Goal: Transaction & Acquisition: Purchase product/service

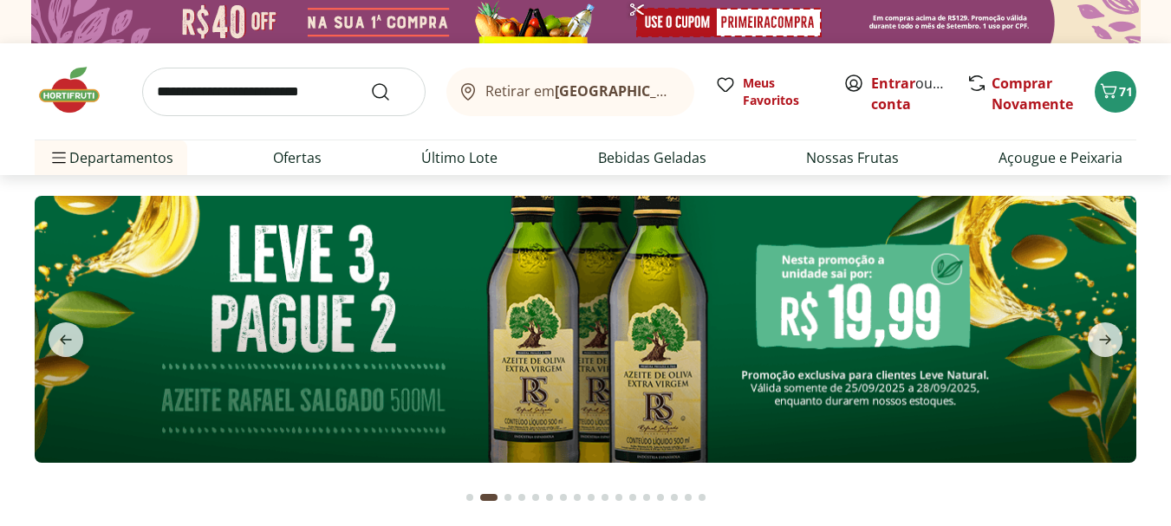
type input "*"
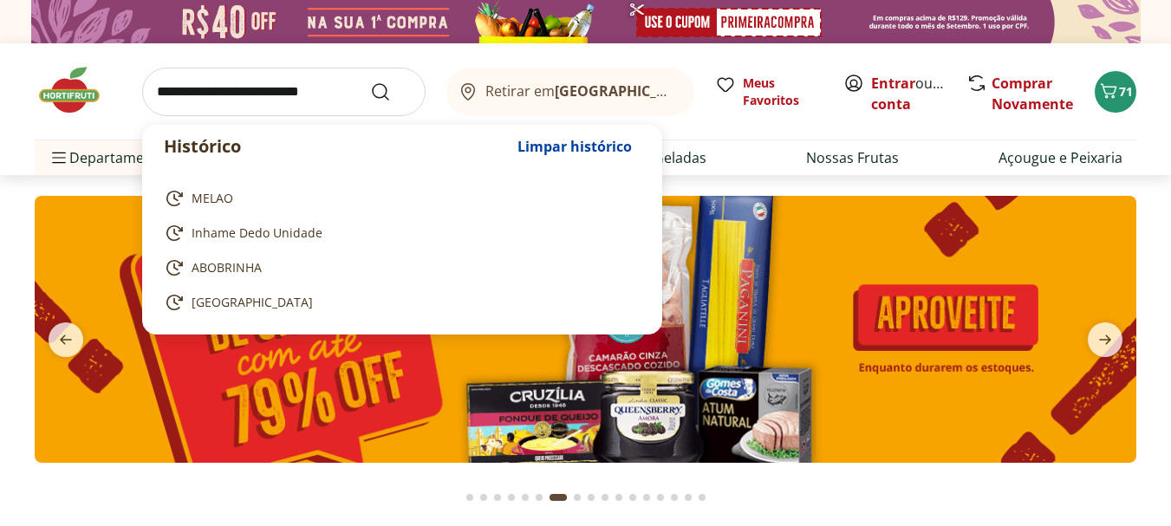
click at [240, 87] on input "search" at bounding box center [283, 92] width 283 height 49
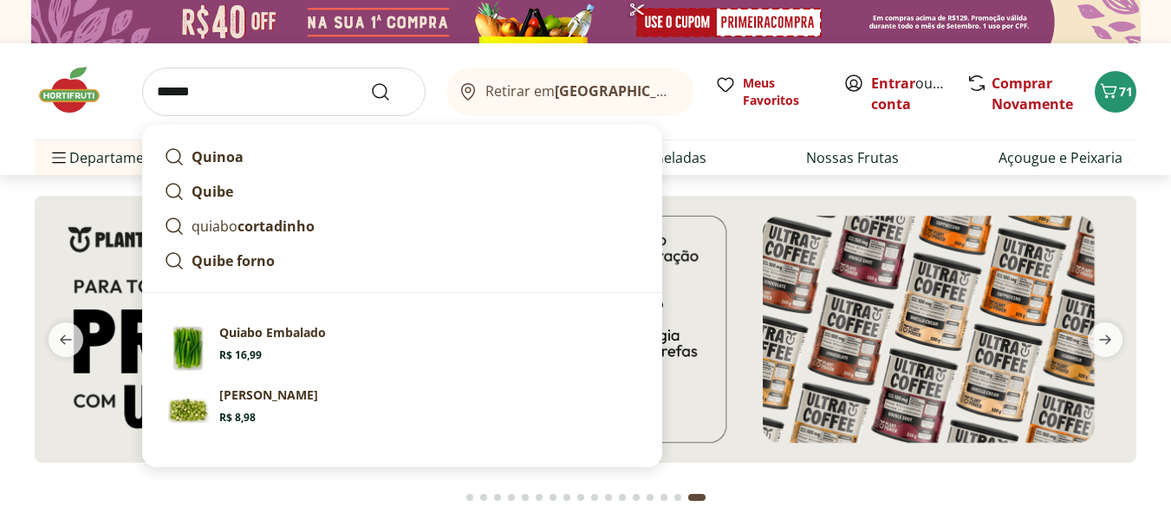
type input "******"
click at [370, 81] on button "Submit Search" at bounding box center [391, 91] width 42 height 21
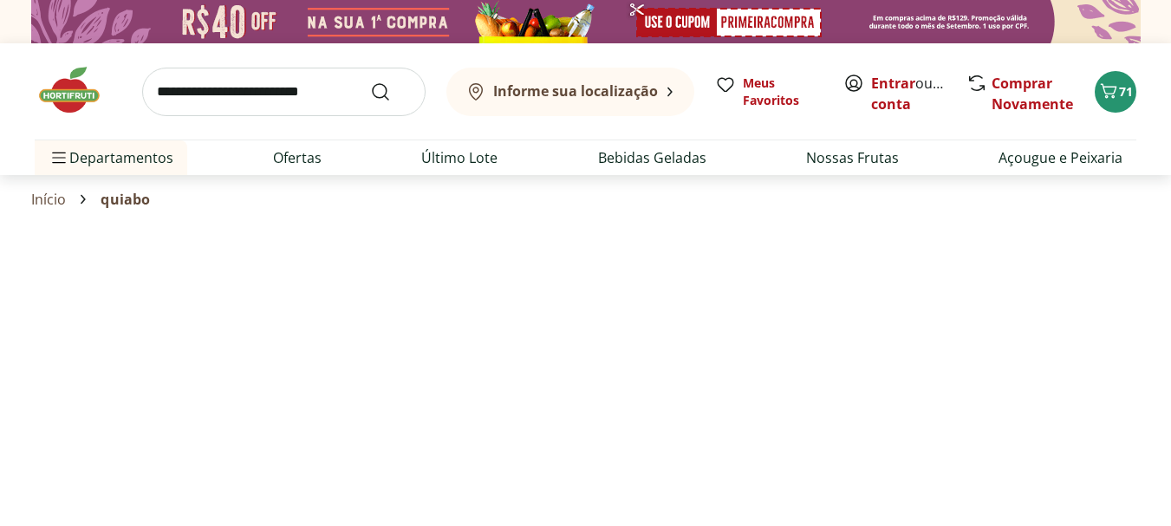
select select "**********"
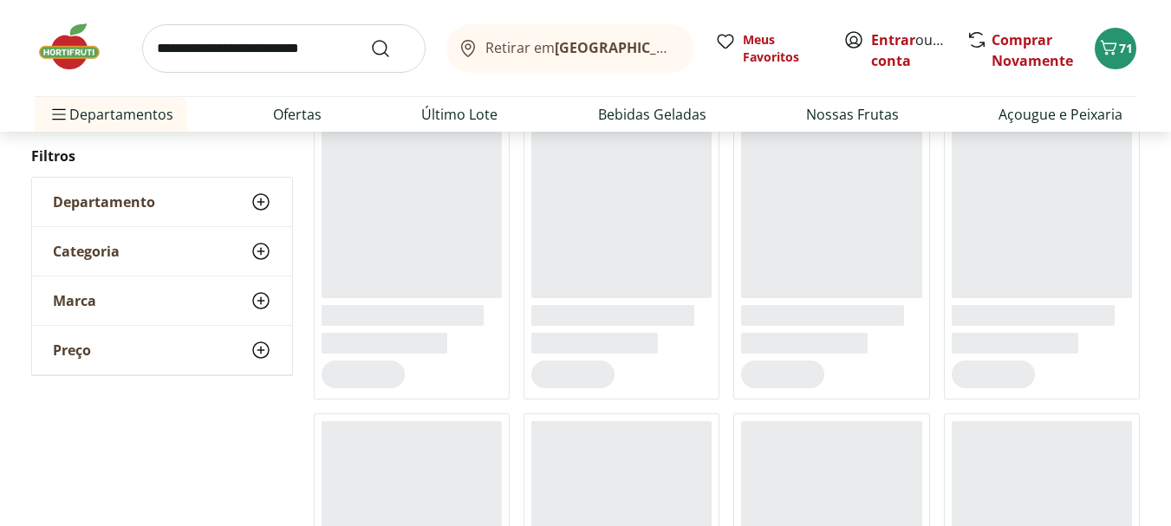
scroll to position [260, 0]
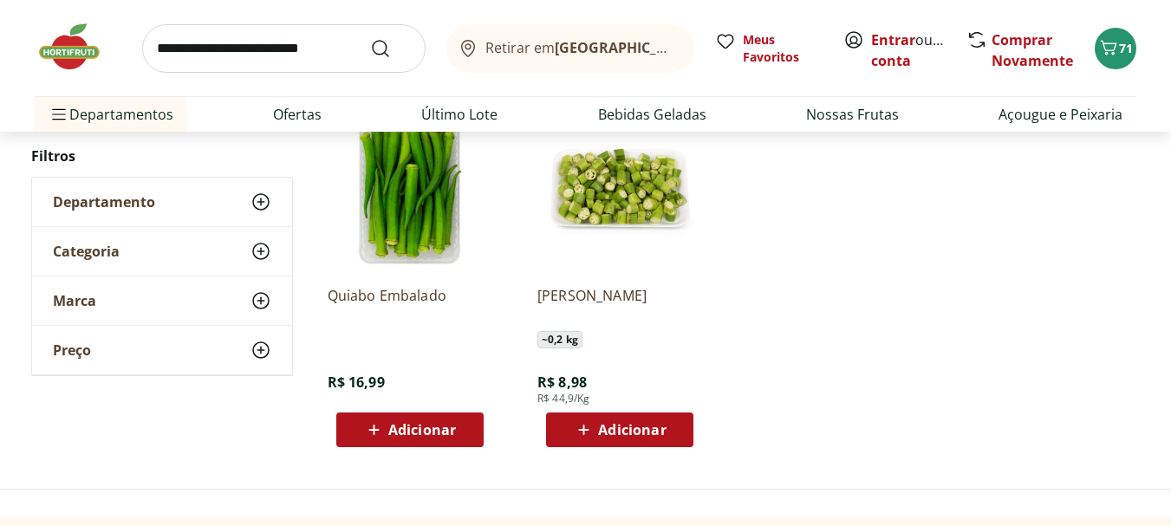
click at [427, 429] on span "Adicionar" at bounding box center [422, 430] width 68 height 14
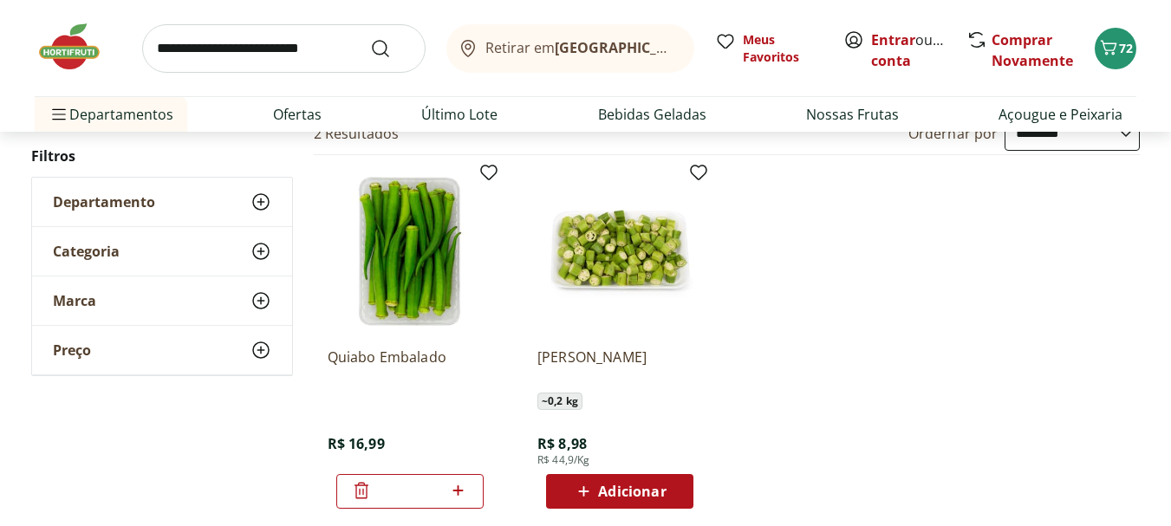
scroll to position [173, 0]
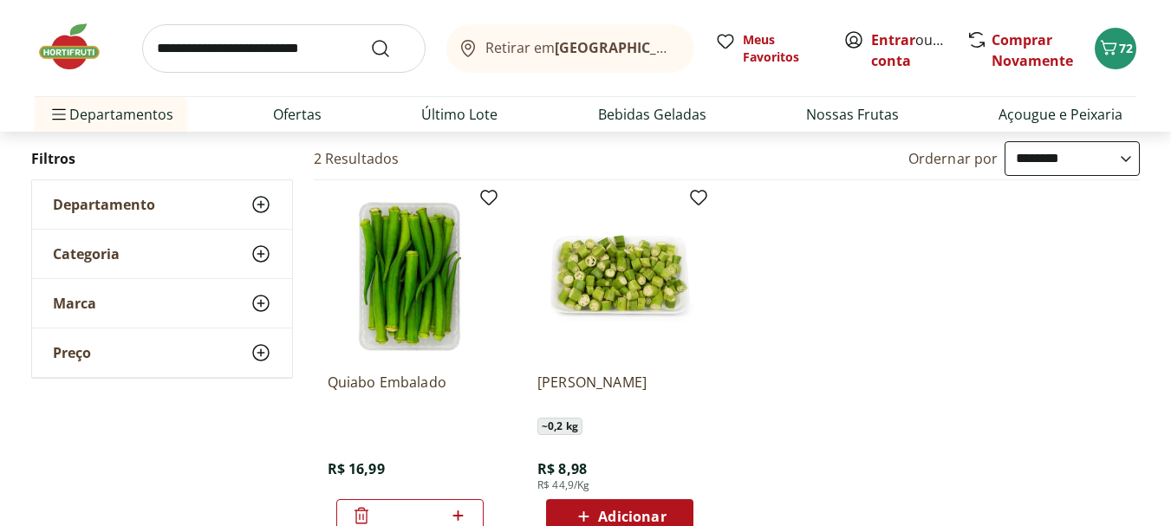
click at [284, 56] on input "search" at bounding box center [283, 48] width 283 height 49
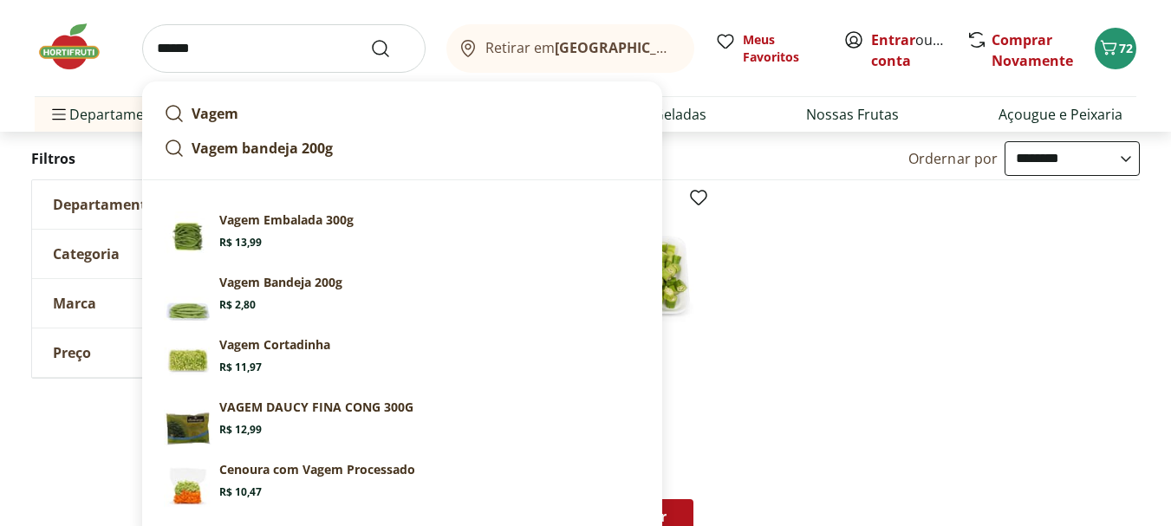
click at [284, 56] on input "******" at bounding box center [283, 48] width 283 height 49
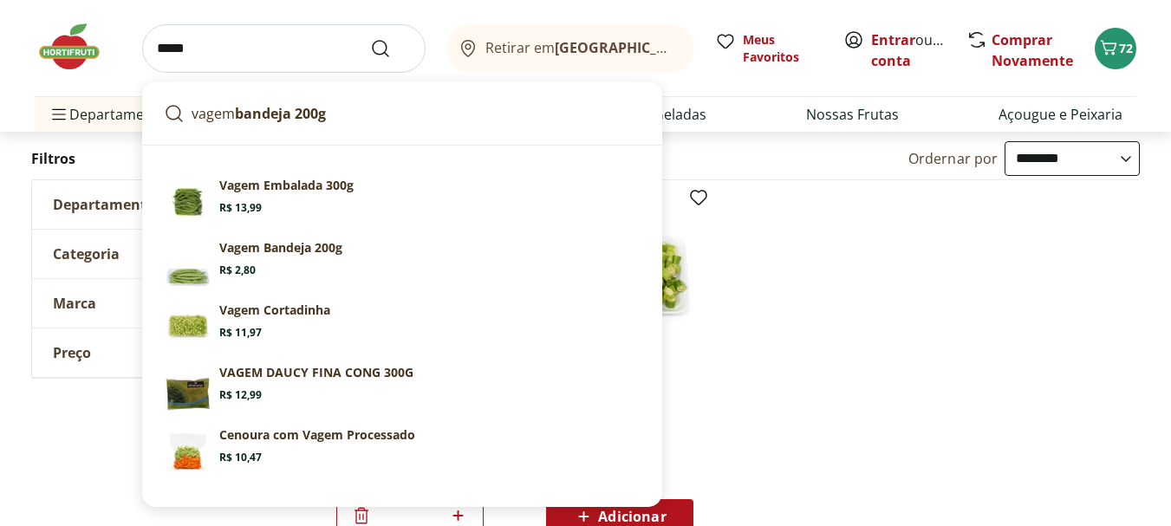
type input "*****"
click at [370, 38] on button "Submit Search" at bounding box center [391, 48] width 42 height 21
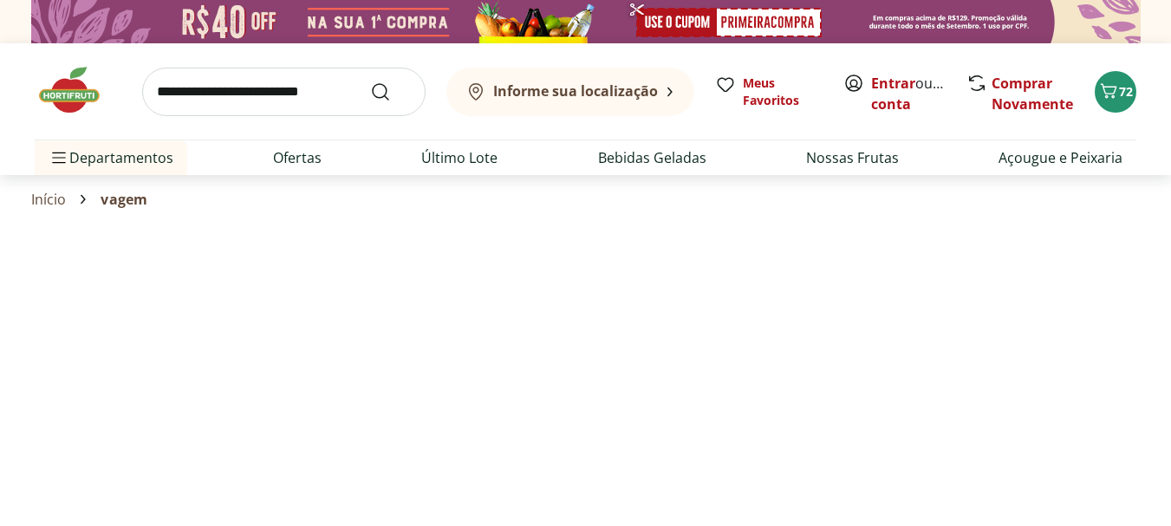
select select "**********"
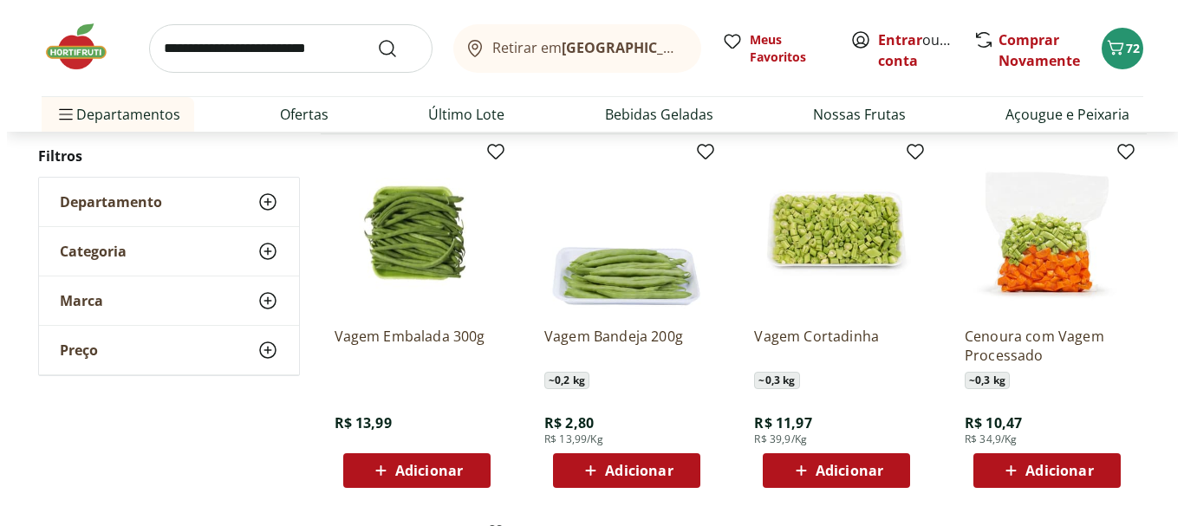
scroll to position [260, 0]
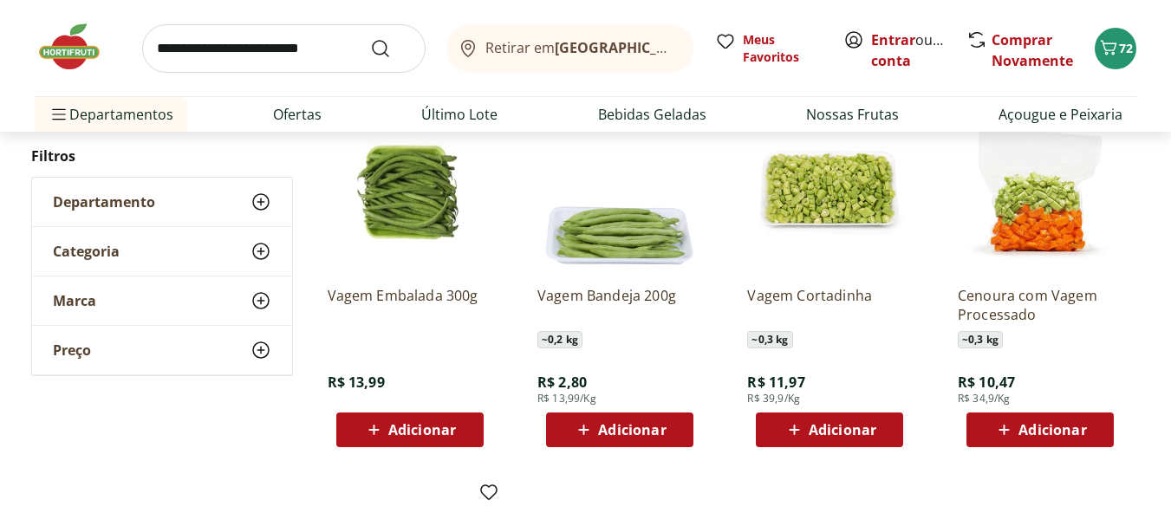
click at [399, 437] on span "Adicionar" at bounding box center [422, 430] width 68 height 14
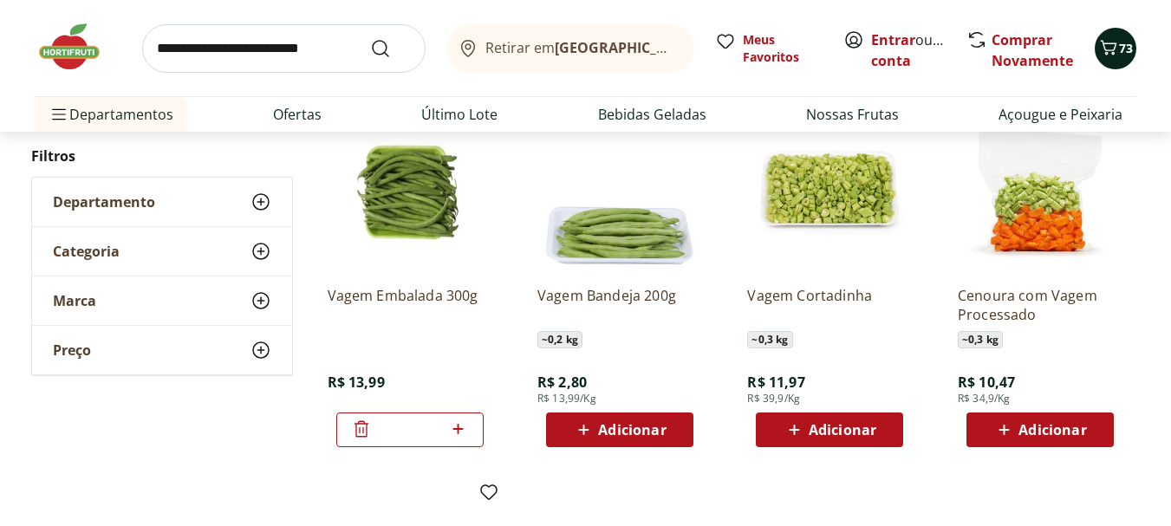
click at [1114, 56] on icon "Carrinho" at bounding box center [1108, 47] width 21 height 21
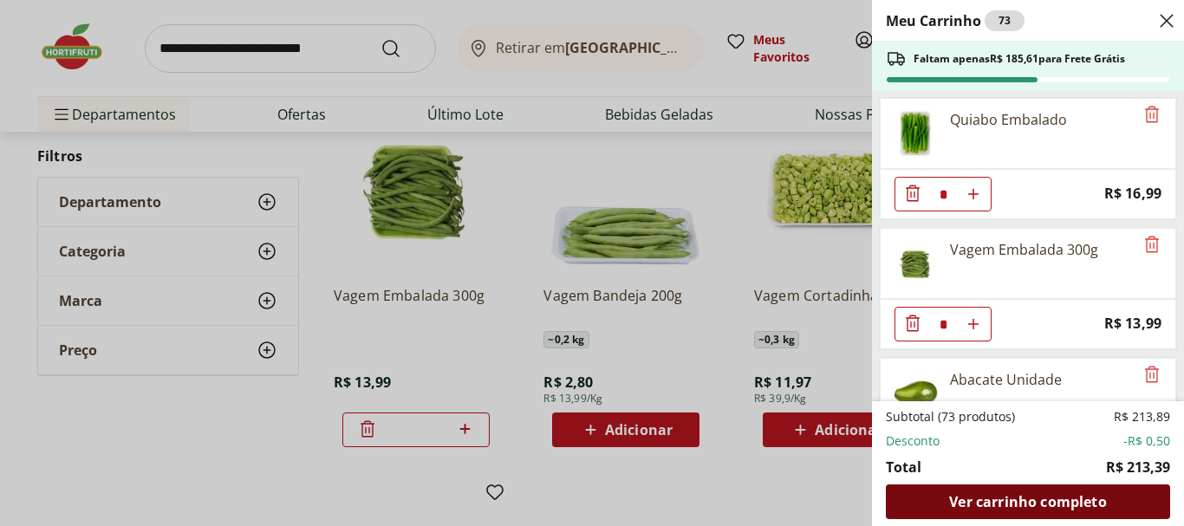
click at [1029, 503] on span "Ver carrinho completo" at bounding box center [1027, 502] width 157 height 14
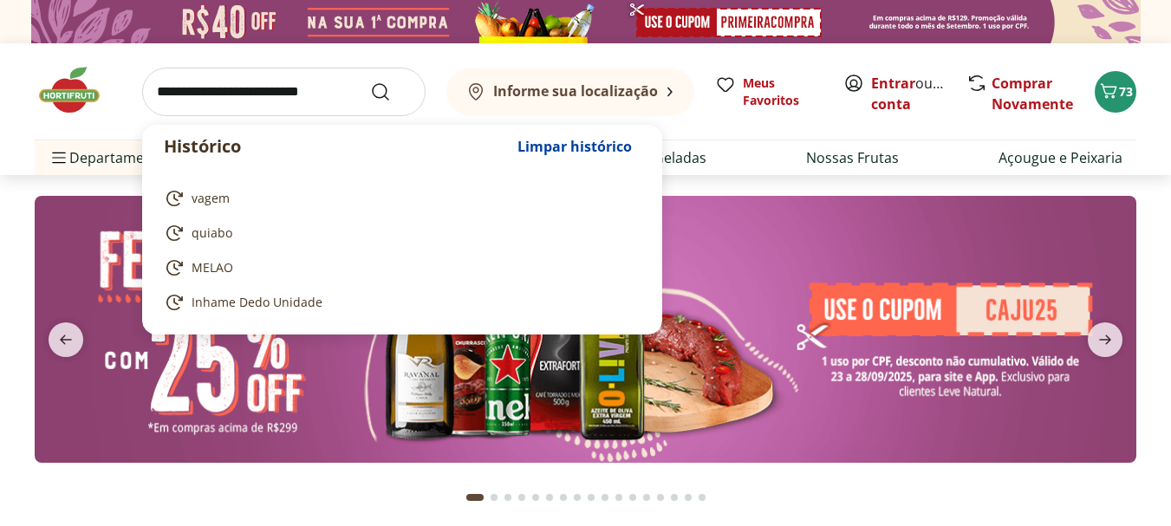
click at [291, 94] on input "search" at bounding box center [283, 92] width 283 height 49
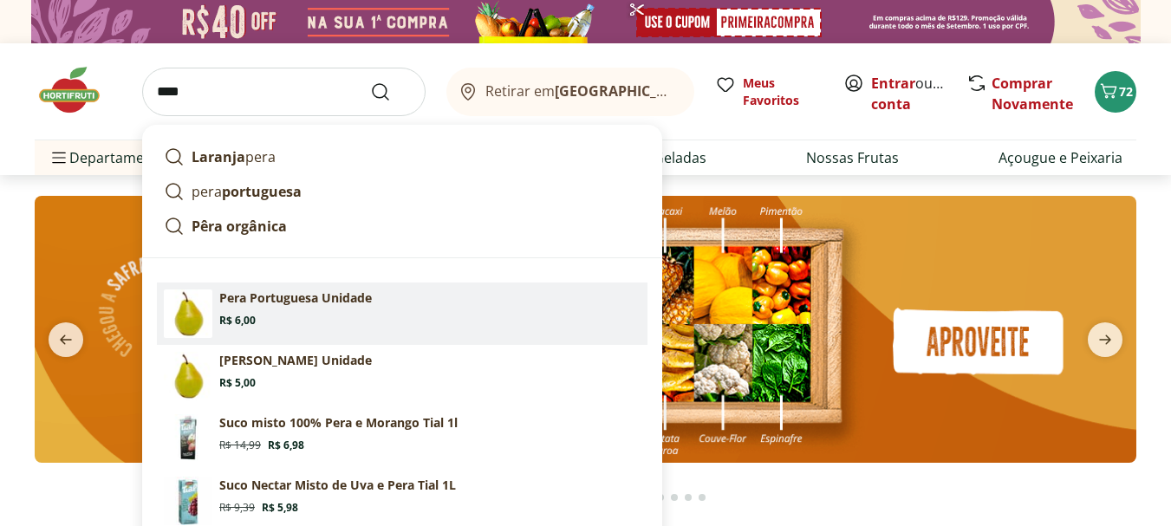
click at [267, 295] on p "Pera Portuguesa Unidade" at bounding box center [295, 297] width 153 height 17
type input "**********"
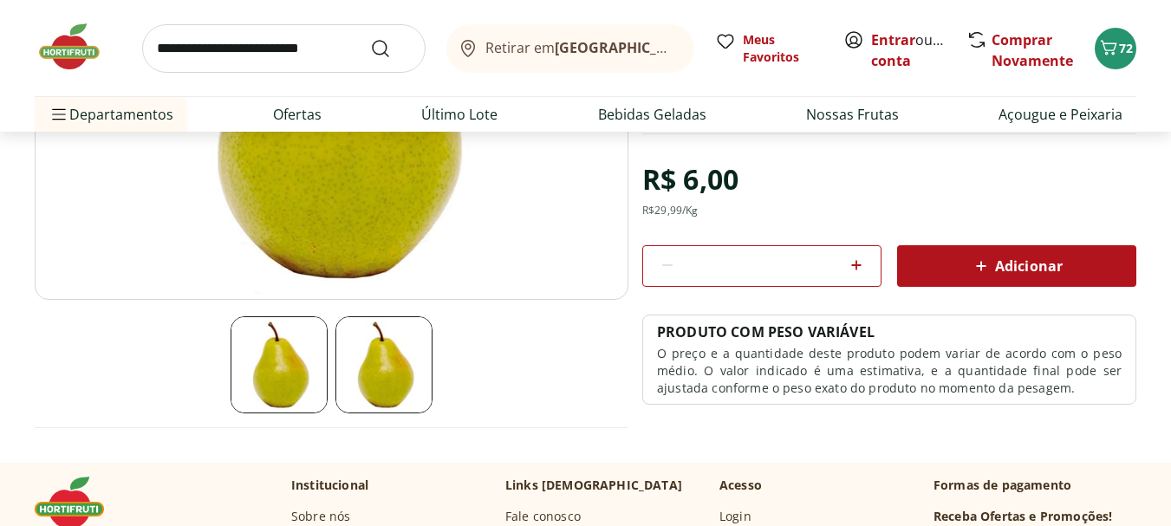
scroll to position [347, 0]
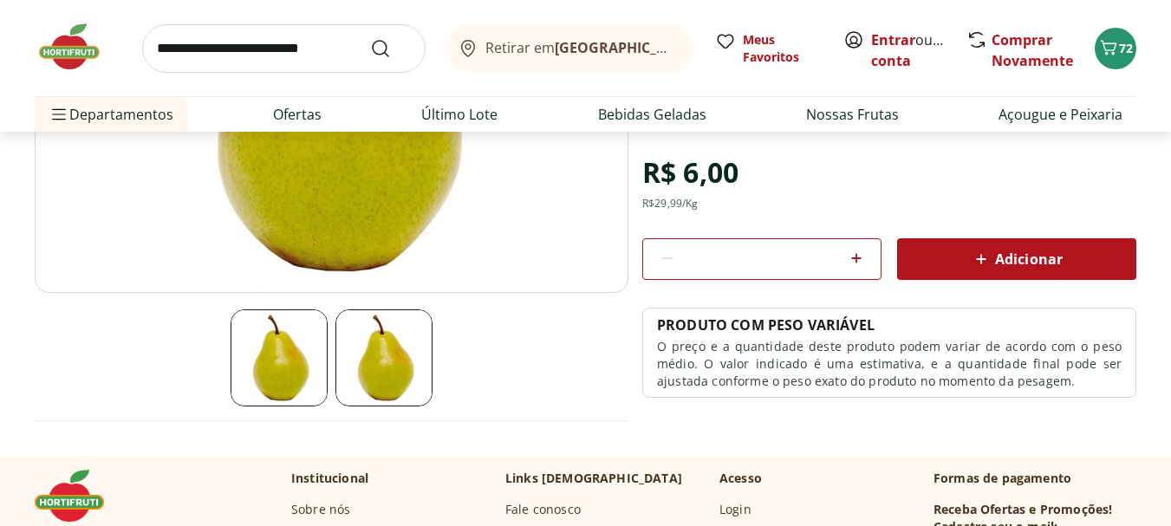
click at [856, 262] on icon at bounding box center [856, 258] width 10 height 10
type input "*"
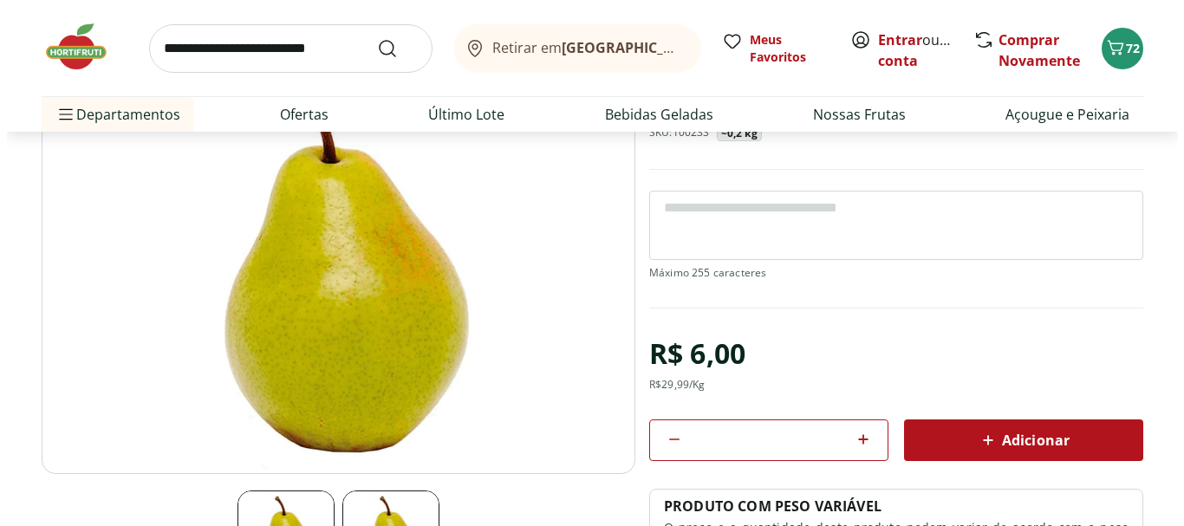
scroll to position [173, 0]
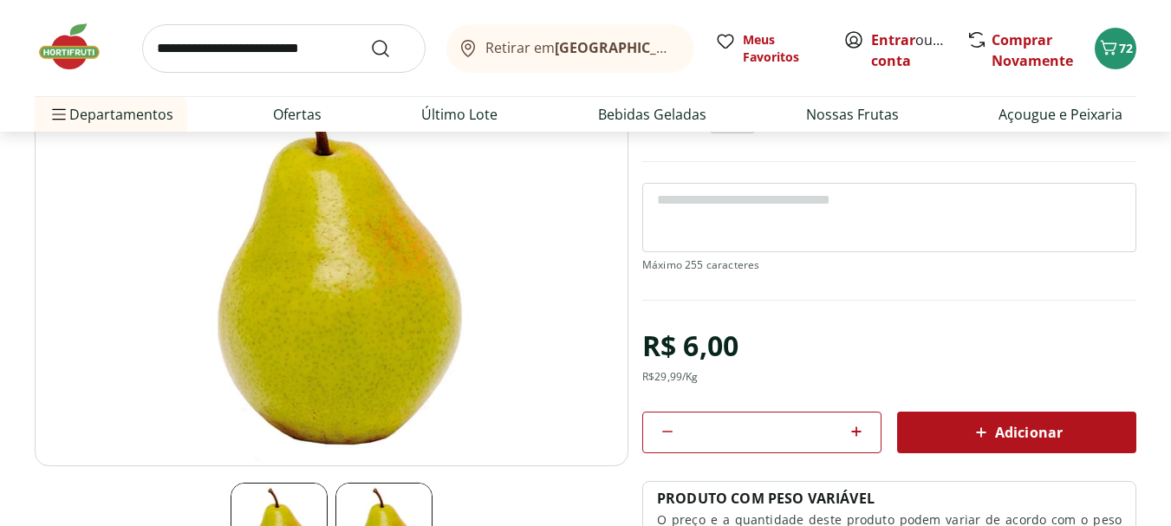
click at [1022, 436] on span "Adicionar" at bounding box center [1017, 432] width 92 height 21
click at [1119, 44] on span "75" at bounding box center [1126, 48] width 14 height 16
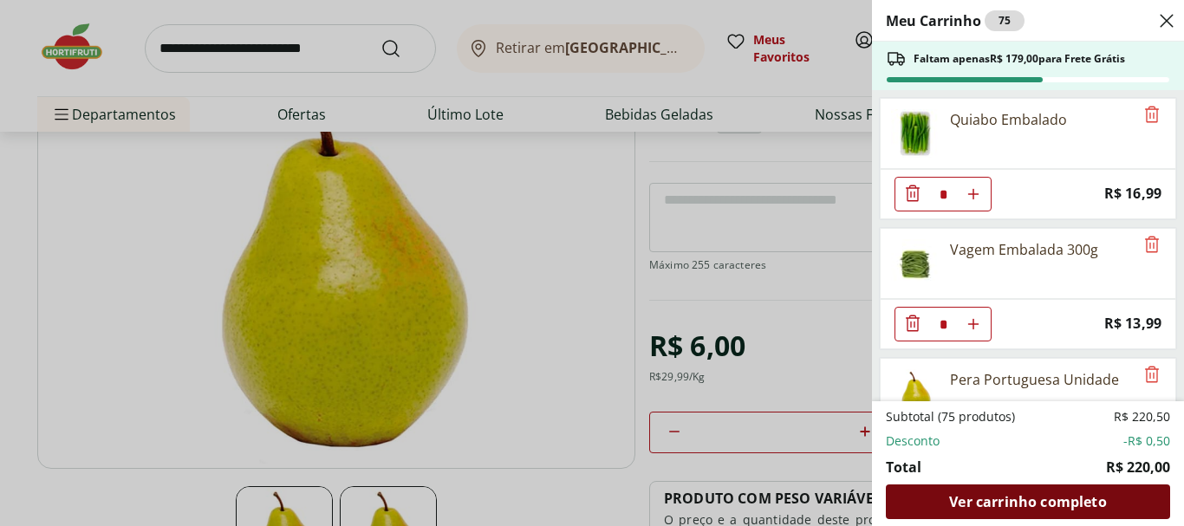
click at [1060, 497] on span "Ver carrinho completo" at bounding box center [1027, 502] width 157 height 14
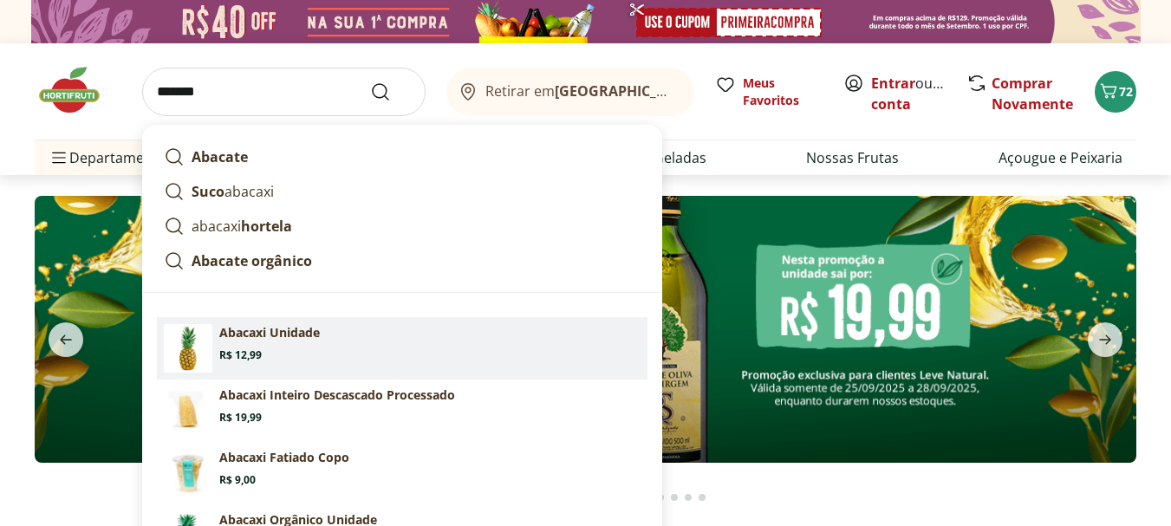
click at [274, 341] on section "Abacaxi Unidade Price: R$ 12,99" at bounding box center [429, 343] width 421 height 38
type input "**********"
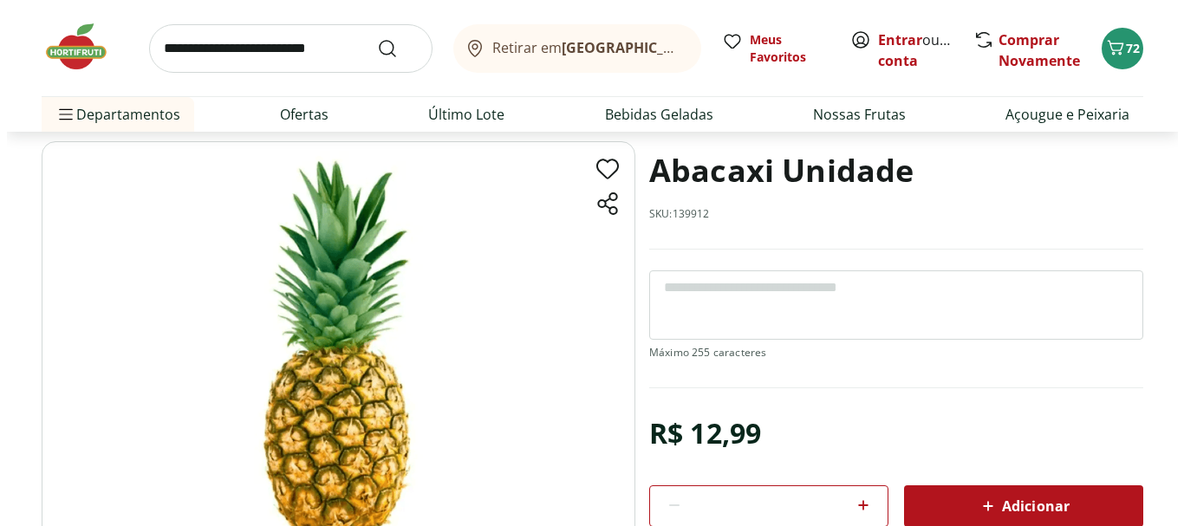
scroll to position [260, 0]
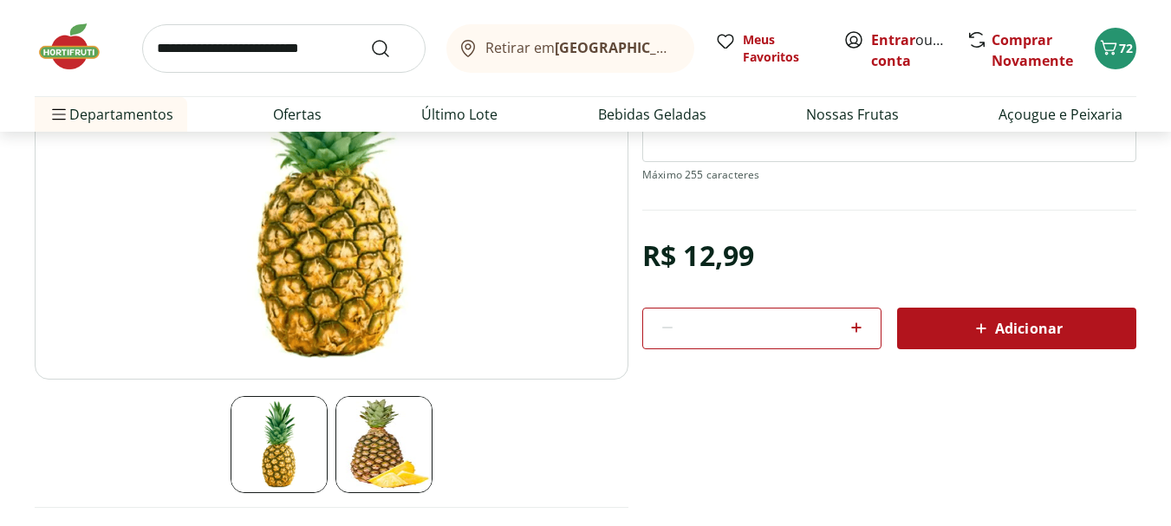
click at [997, 309] on button "Adicionar" at bounding box center [1016, 329] width 239 height 42
click at [1115, 51] on icon "Carrinho" at bounding box center [1108, 47] width 21 height 21
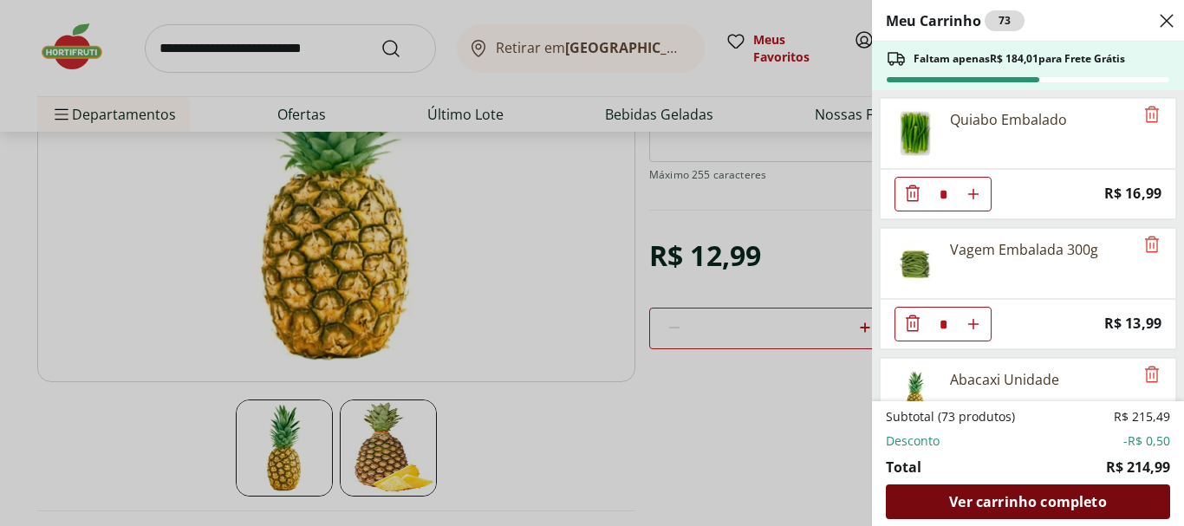
click at [1043, 509] on span "Ver carrinho completo" at bounding box center [1027, 502] width 157 height 14
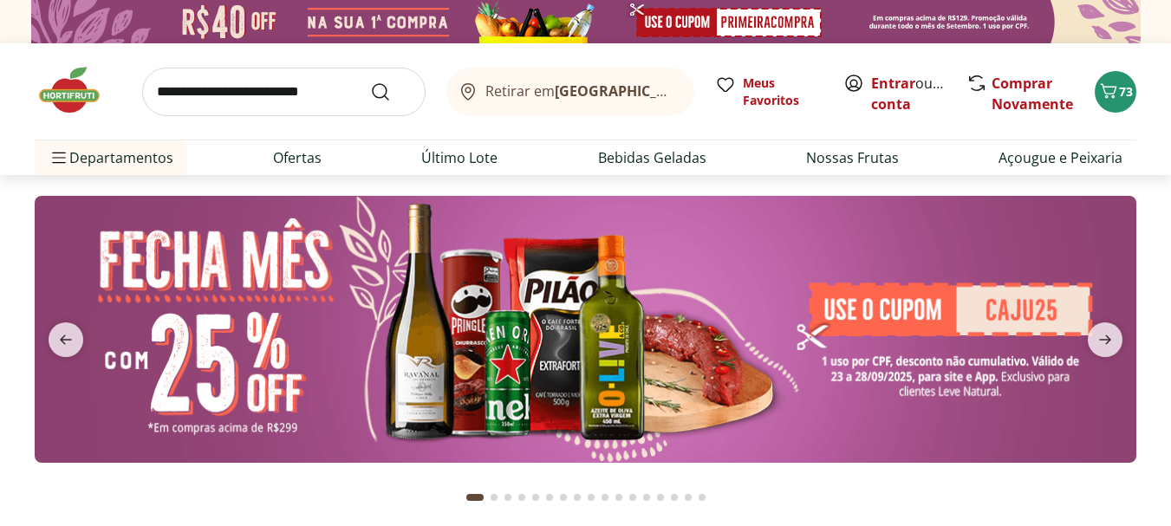
click at [253, 88] on input "search" at bounding box center [283, 92] width 283 height 49
type input "******"
click at [370, 81] on button "Submit Search" at bounding box center [391, 91] width 42 height 21
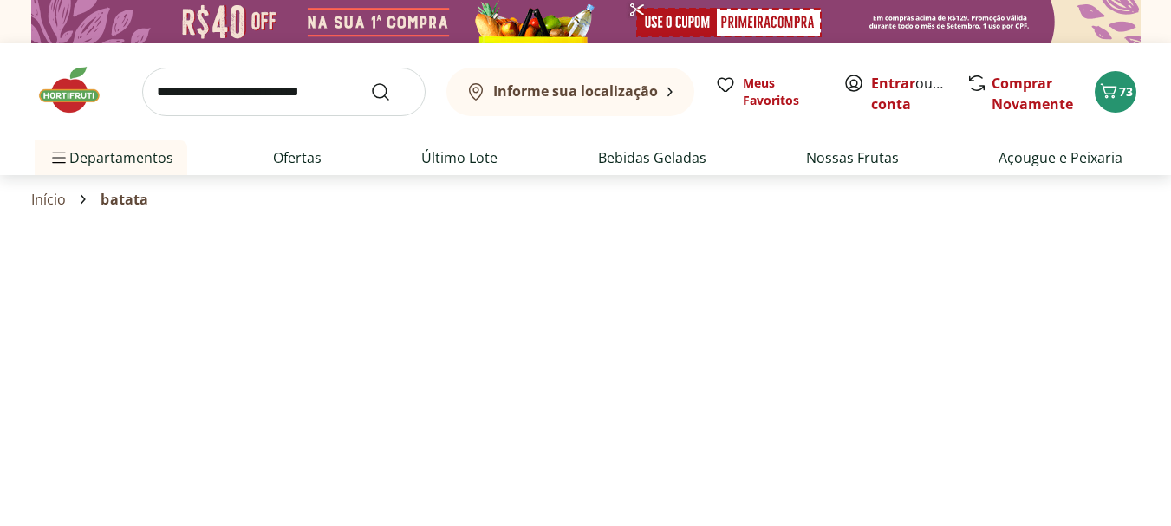
select select "**********"
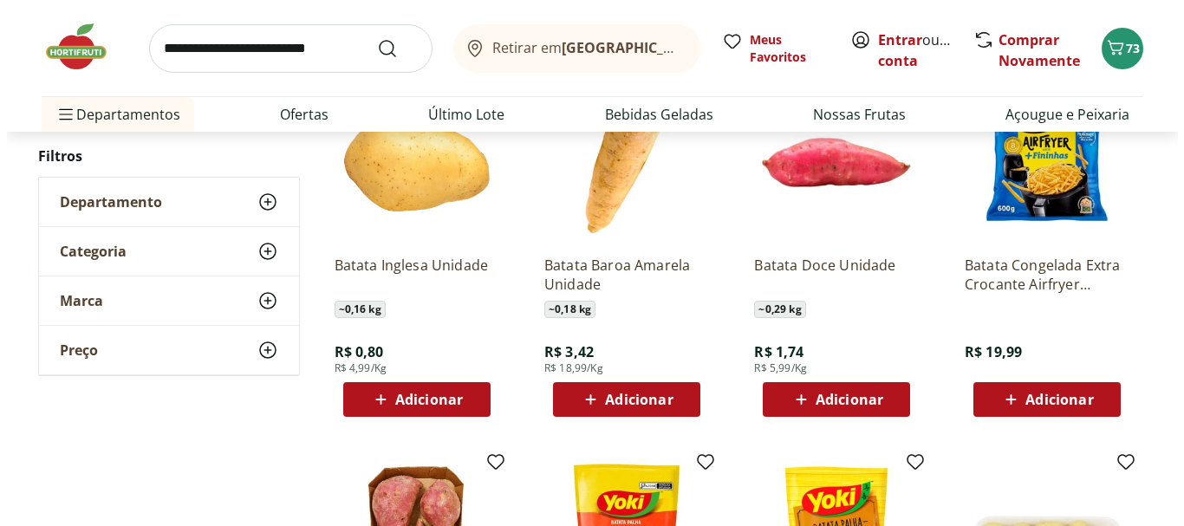
scroll to position [693, 0]
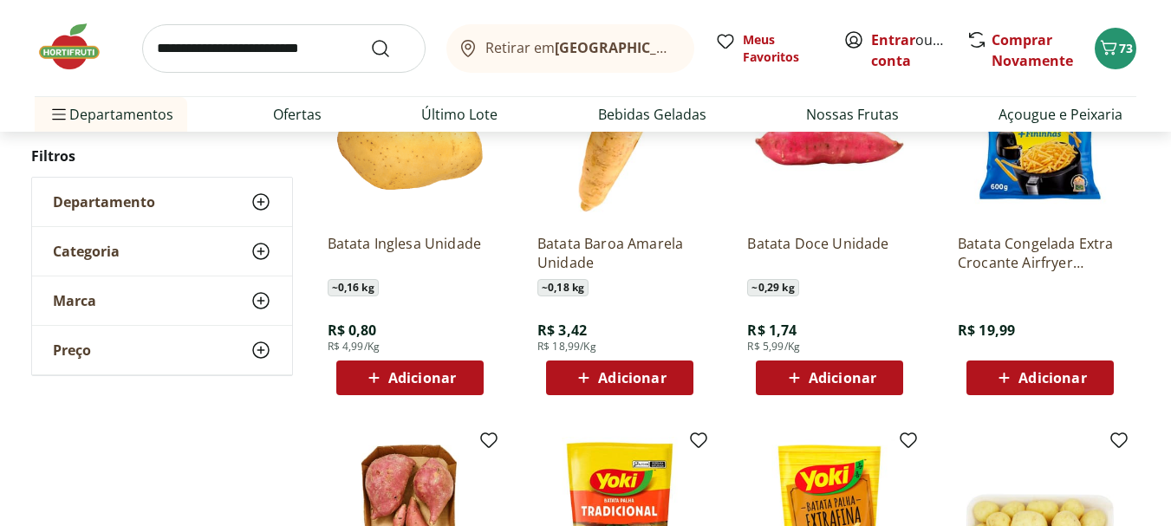
click at [427, 385] on span "Adicionar" at bounding box center [422, 378] width 68 height 14
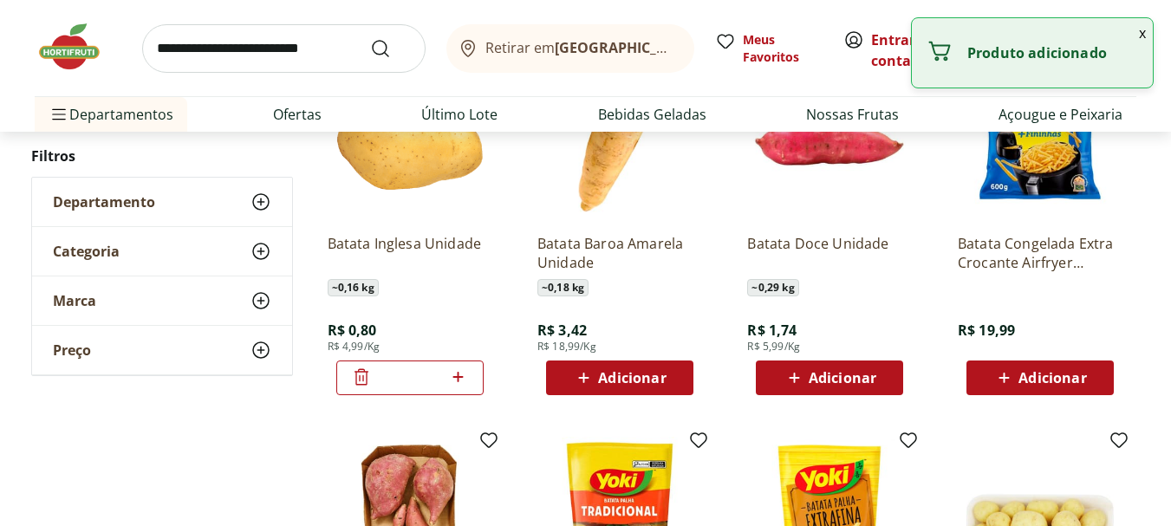
click at [464, 380] on icon at bounding box center [458, 377] width 22 height 21
click at [463, 380] on icon at bounding box center [458, 377] width 22 height 21
type input "*"
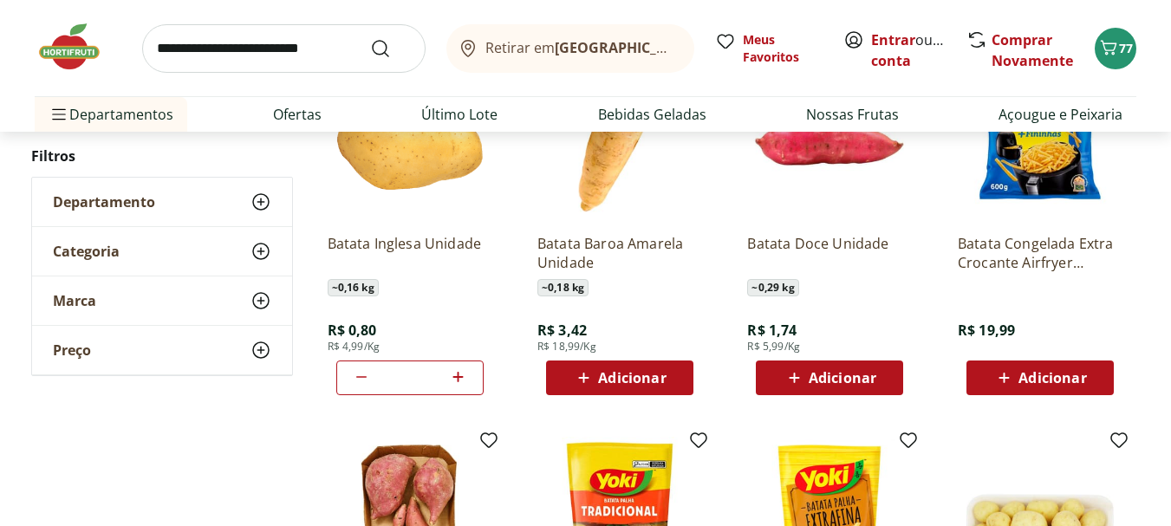
click at [830, 373] on span "Adicionar" at bounding box center [842, 378] width 68 height 14
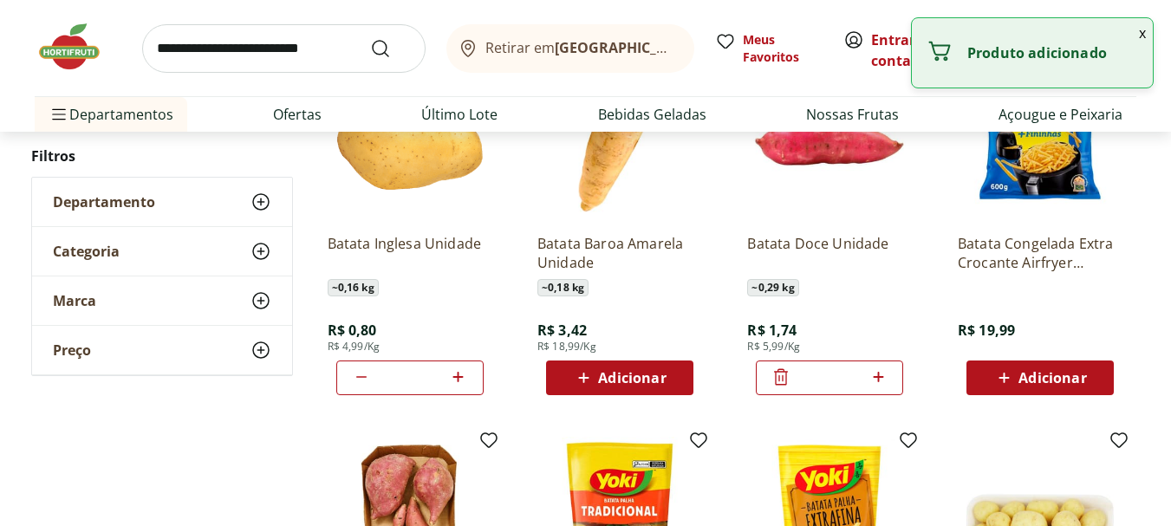
click at [877, 374] on icon at bounding box center [878, 377] width 22 height 21
type input "*"
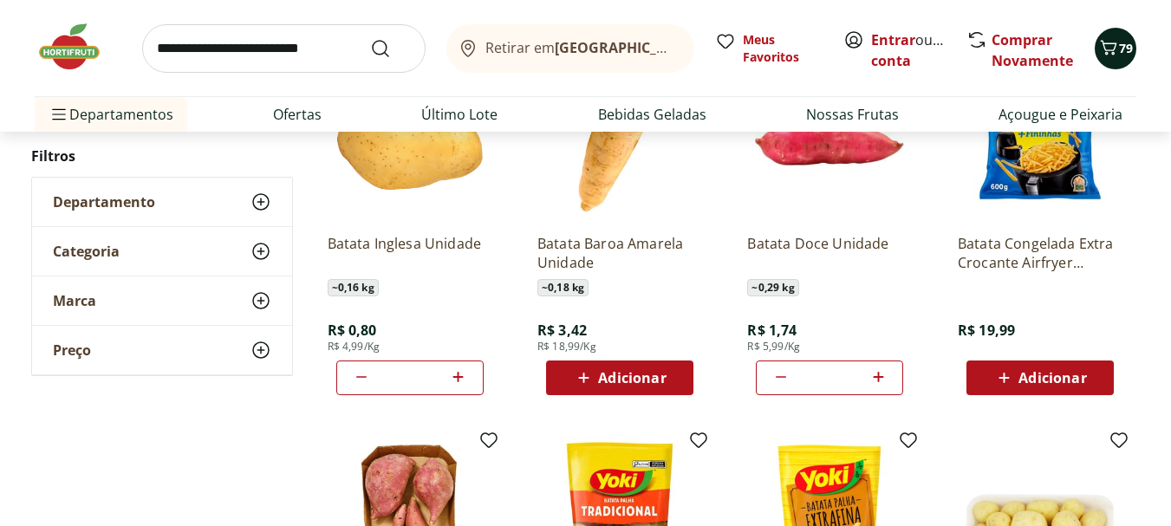
click at [1104, 55] on icon "Carrinho" at bounding box center [1108, 47] width 21 height 21
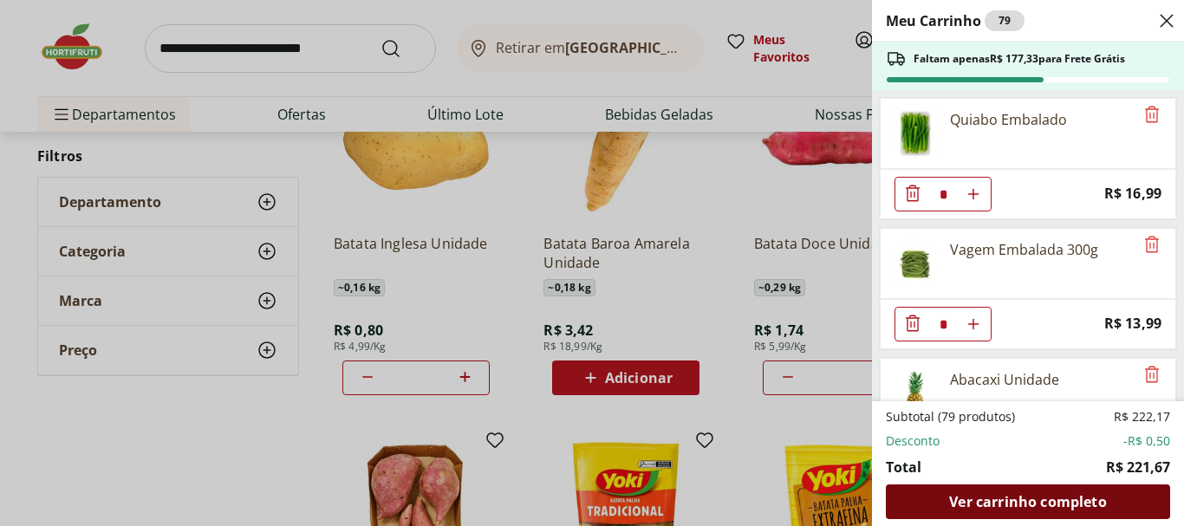
click at [1075, 506] on span "Ver carrinho completo" at bounding box center [1027, 502] width 157 height 14
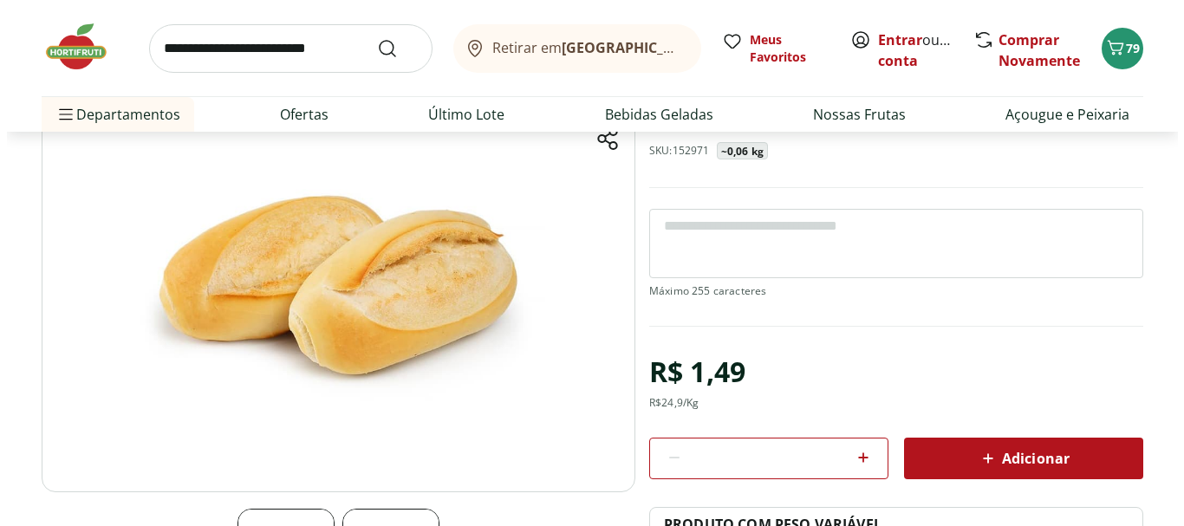
scroll to position [173, 0]
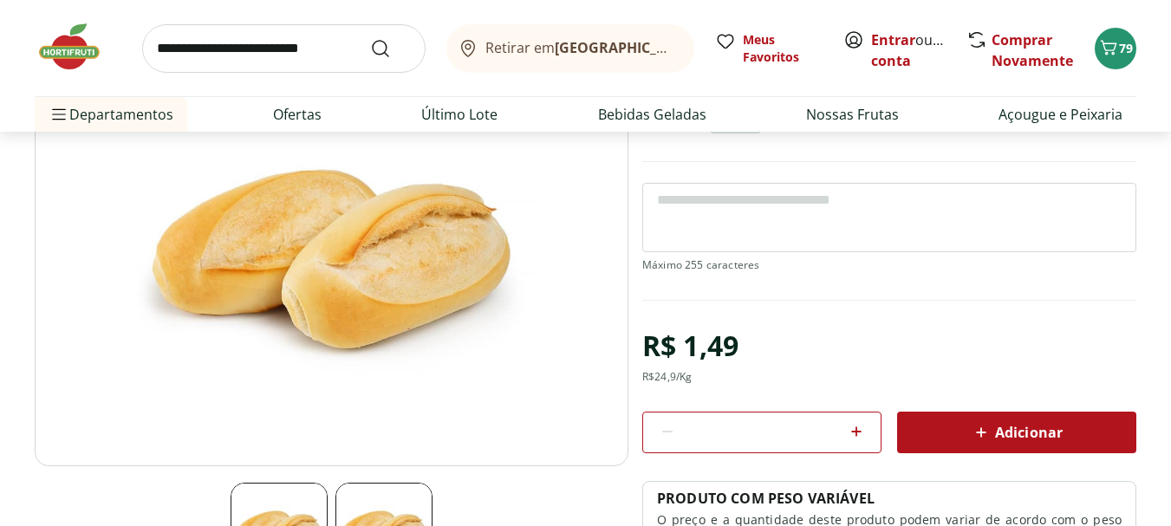
click at [778, 204] on textarea at bounding box center [889, 217] width 494 height 69
type textarea "*"
type textarea "**********"
click at [1031, 440] on span "Adicionar" at bounding box center [1017, 432] width 92 height 21
click at [1122, 57] on button "79" at bounding box center [1115, 49] width 42 height 42
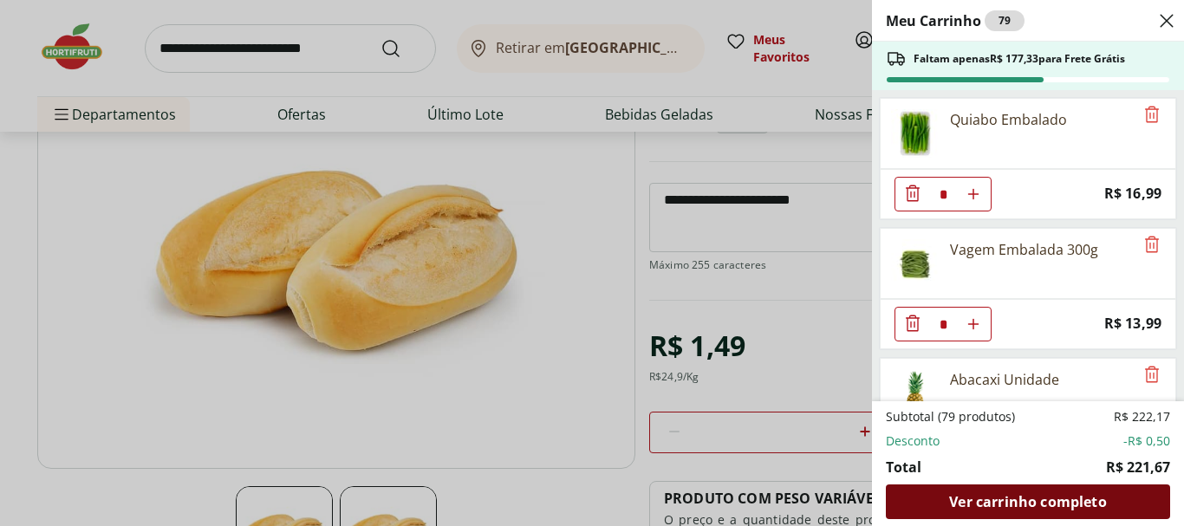
click at [1012, 495] on span "Ver carrinho completo" at bounding box center [1027, 502] width 157 height 14
